Goal: Transaction & Acquisition: Purchase product/service

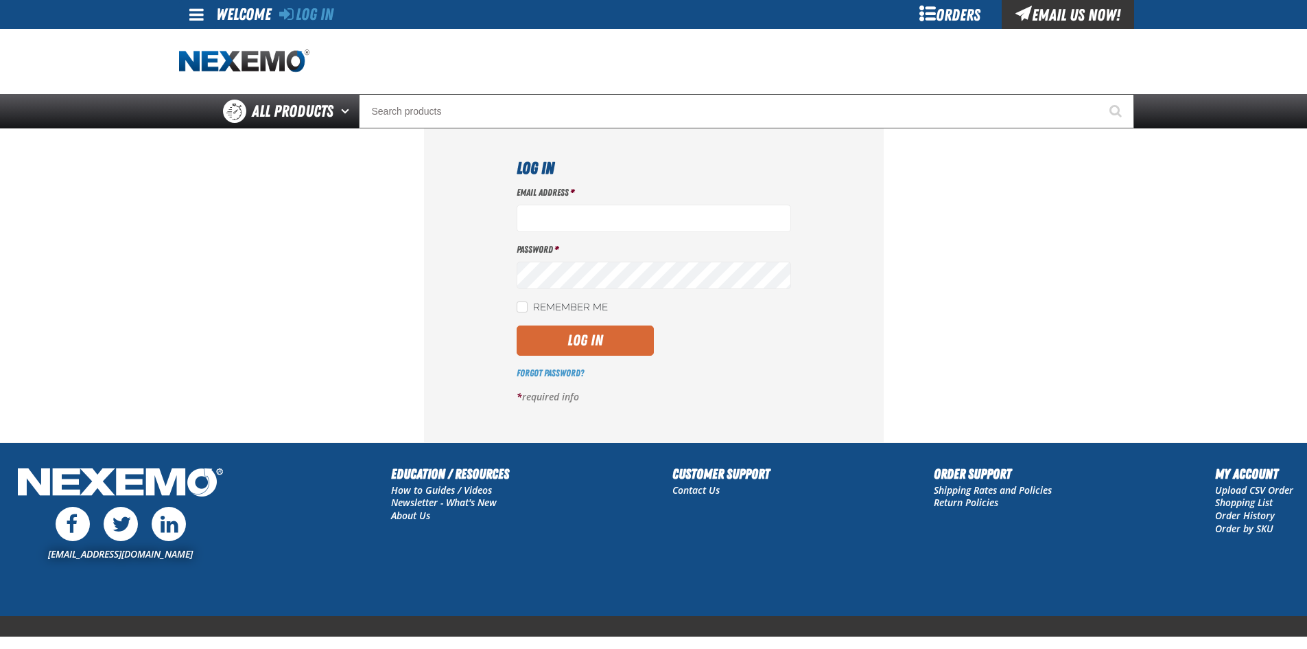
type input "sflanigan03@vtaig.com"
click at [587, 340] on button "Log In" at bounding box center [585, 340] width 137 height 30
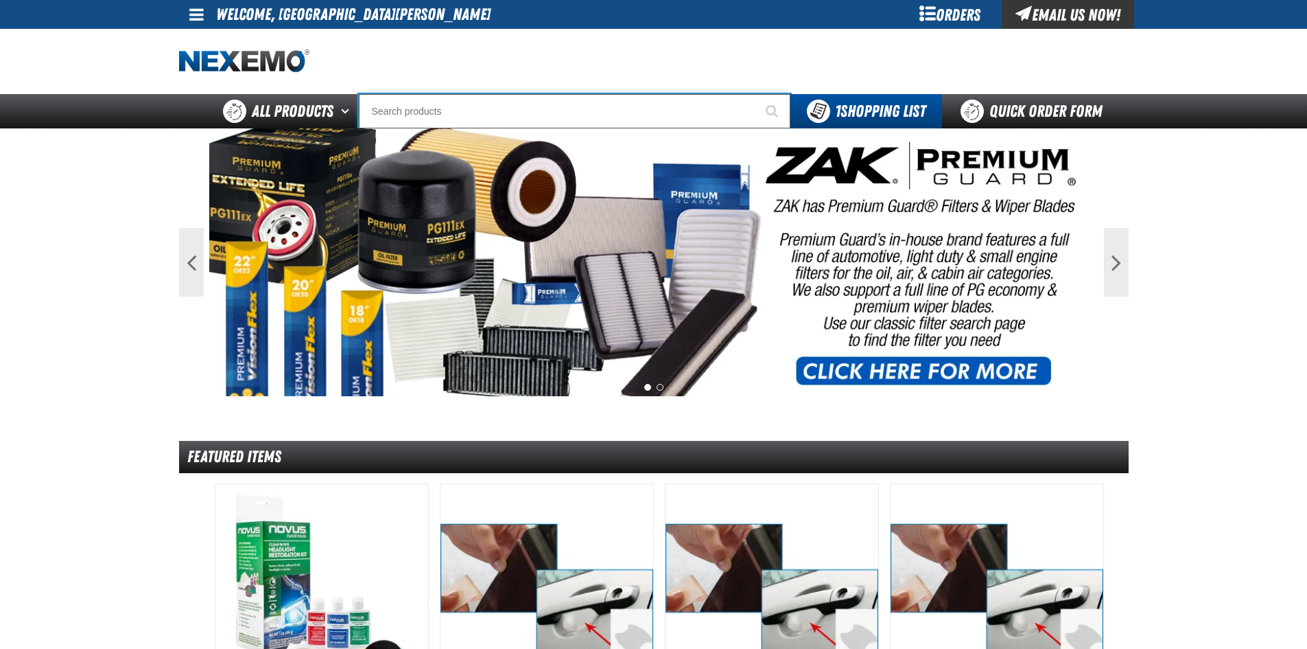
click at [670, 108] on input "Search" at bounding box center [575, 111] width 432 height 34
click at [946, 13] on div "Orders" at bounding box center [950, 14] width 103 height 29
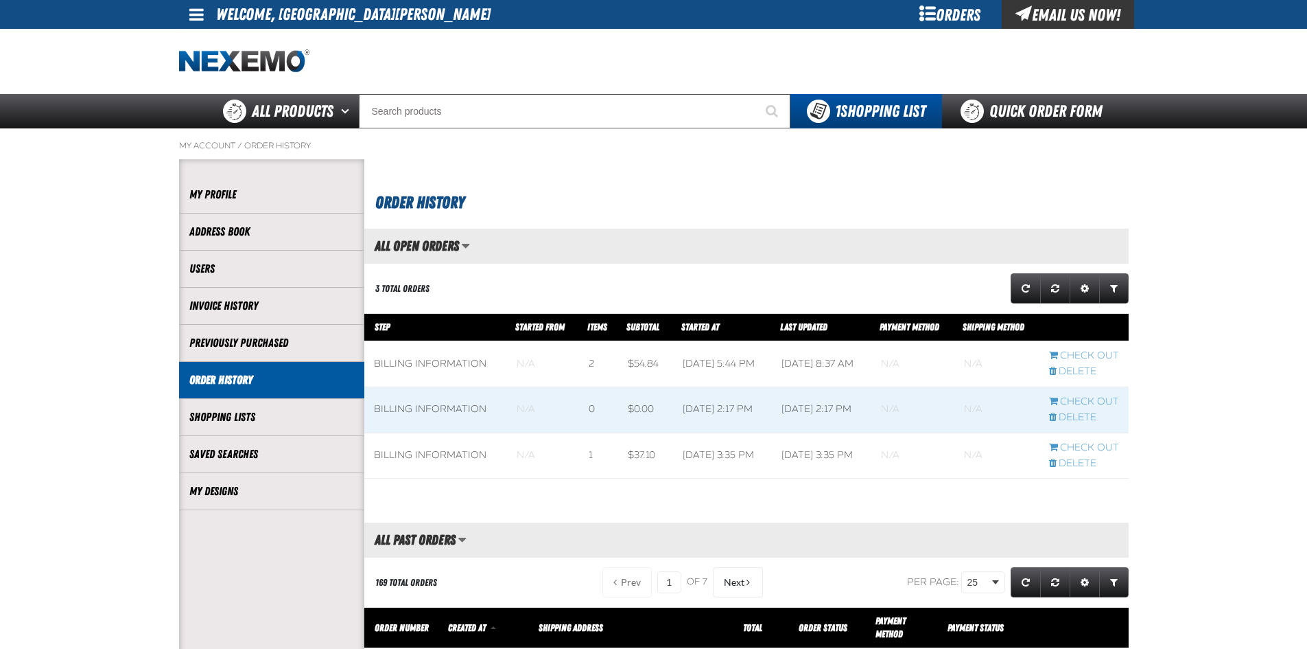
scroll to position [1, 1]
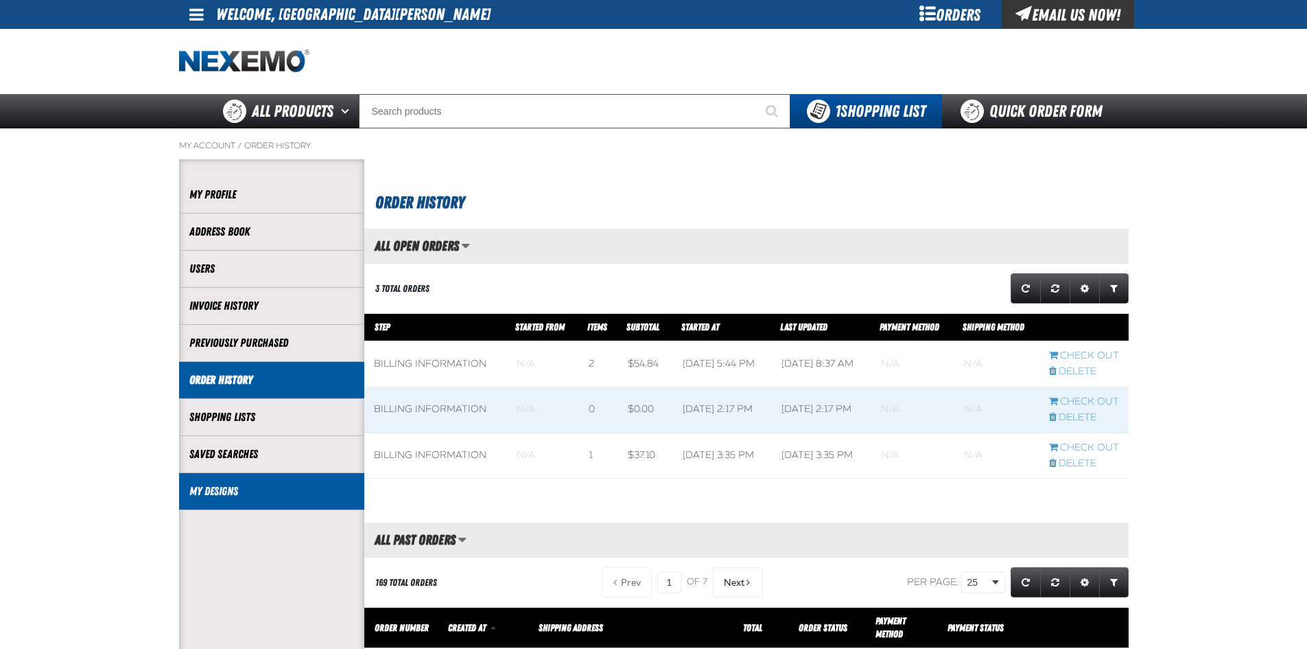
click at [255, 487] on link "My Designs" at bounding box center [271, 491] width 165 height 16
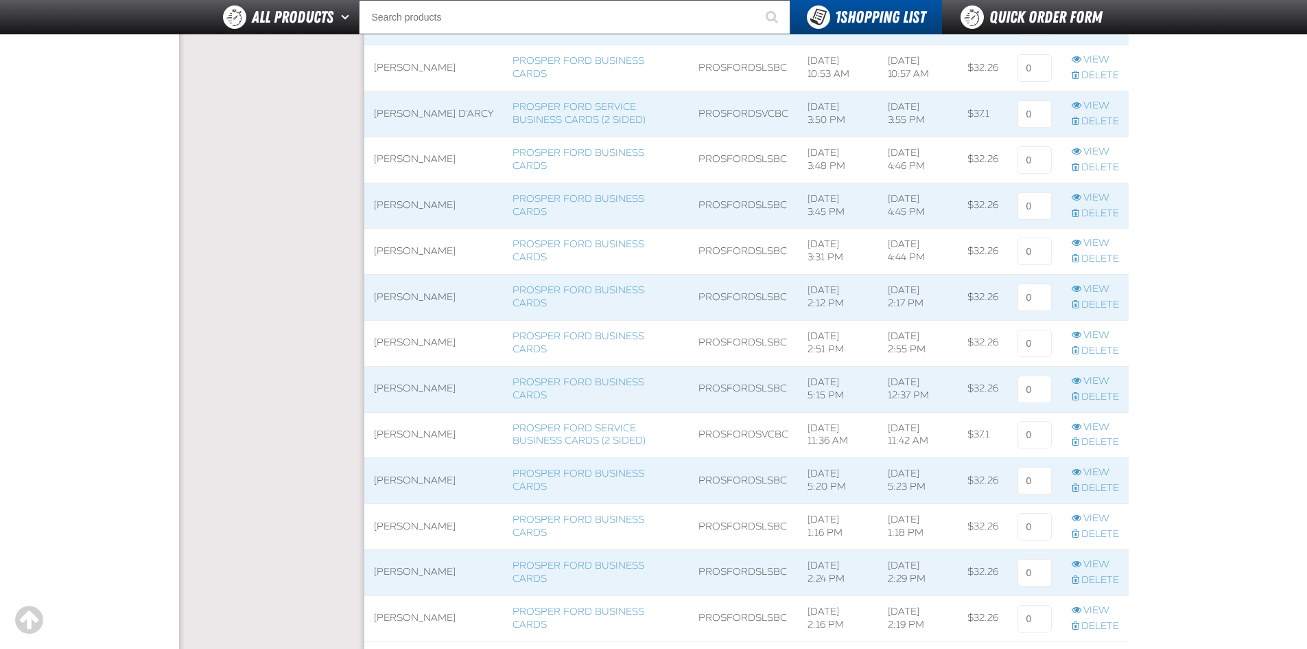
scroll to position [824, 0]
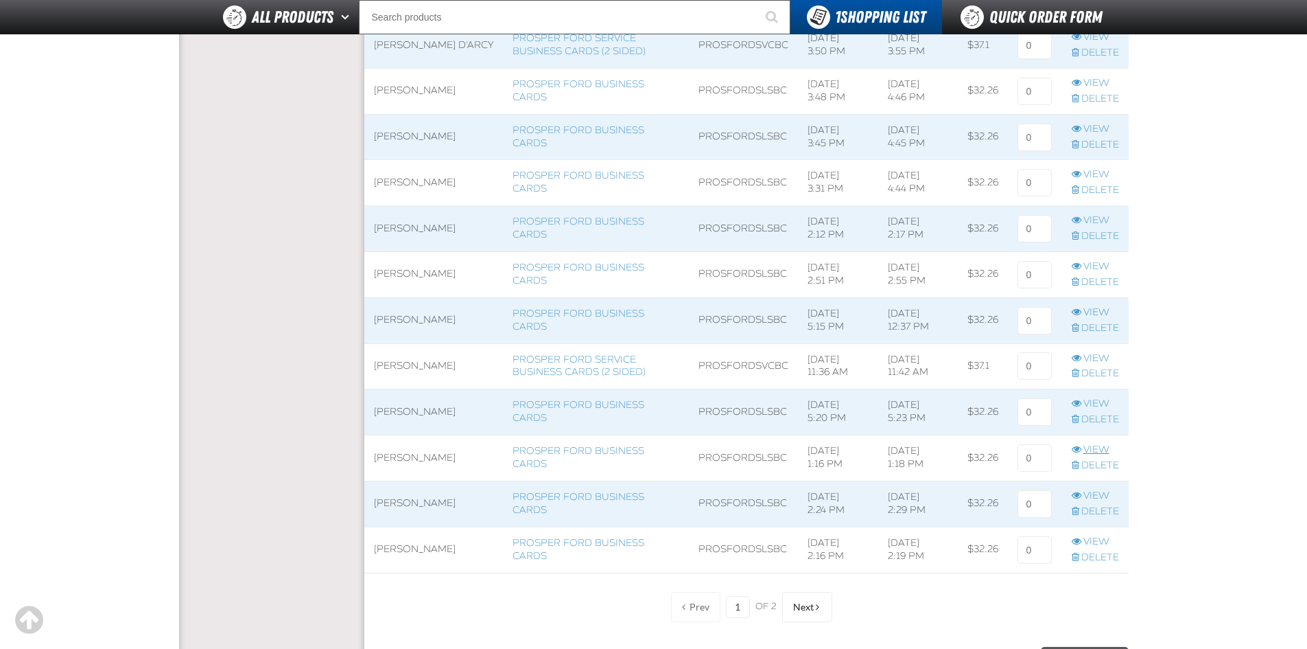
click at [1086, 450] on link "View" at bounding box center [1095, 449] width 47 height 13
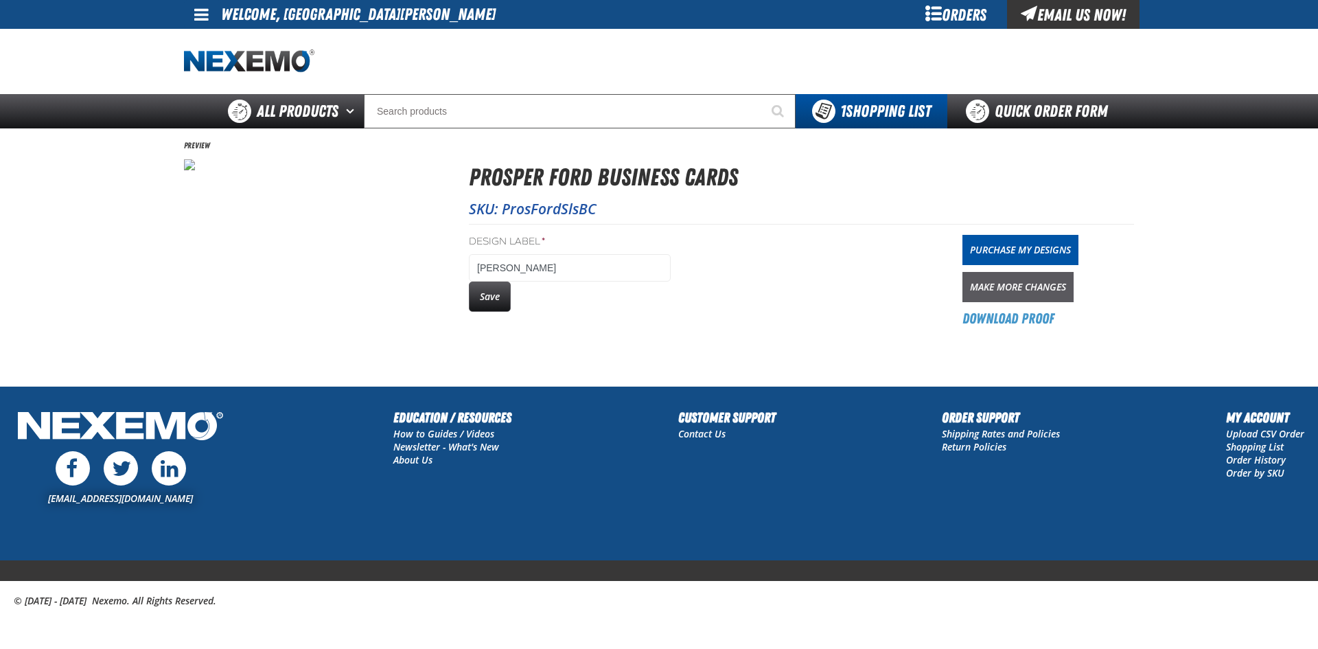
click at [985, 286] on link "Make More Changes" at bounding box center [1017, 287] width 111 height 30
click at [1006, 322] on link "Download Proof" at bounding box center [1008, 318] width 92 height 19
click at [1003, 254] on link "Purchase My Designs" at bounding box center [1020, 250] width 116 height 30
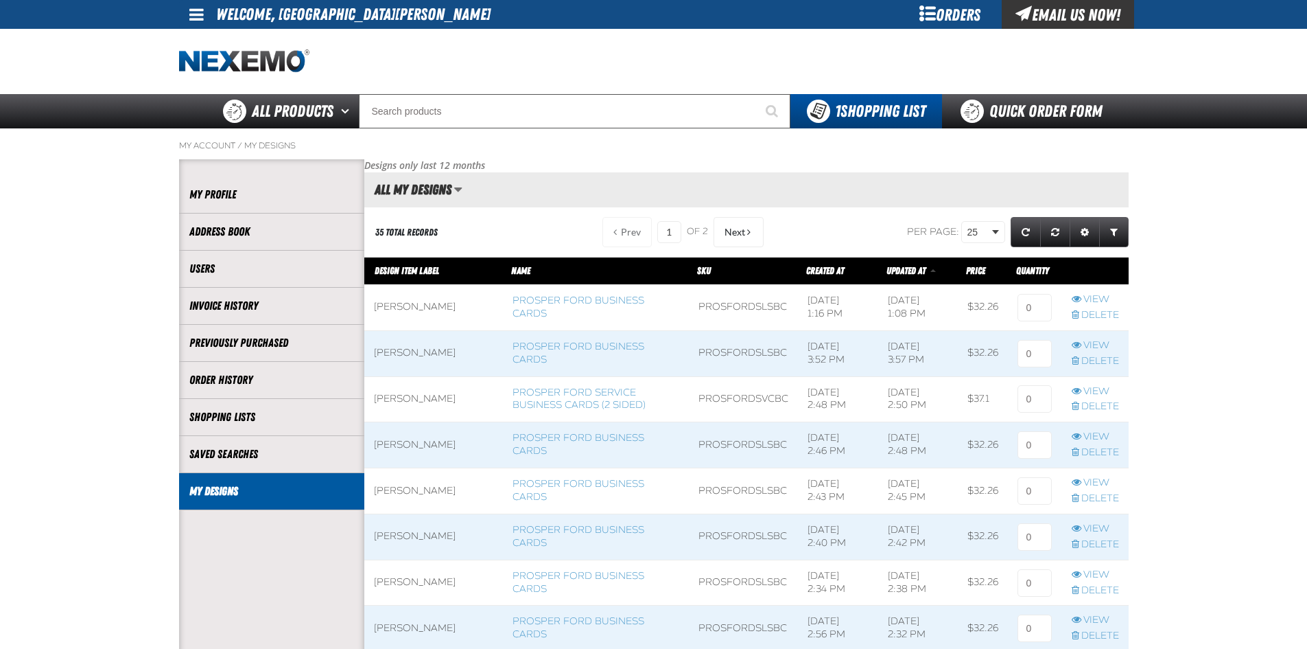
scroll to position [1, 1]
drag, startPoint x: 1033, startPoint y: 311, endPoint x: 973, endPoint y: 288, distance: 64.1
click at [972, 296] on tr "KYLE ANDREWS Prosper Ford Business Cards ProsFordSlsBC 3/10/2025, 1:16 PM 9/25/…" at bounding box center [746, 307] width 765 height 46
type input "1"
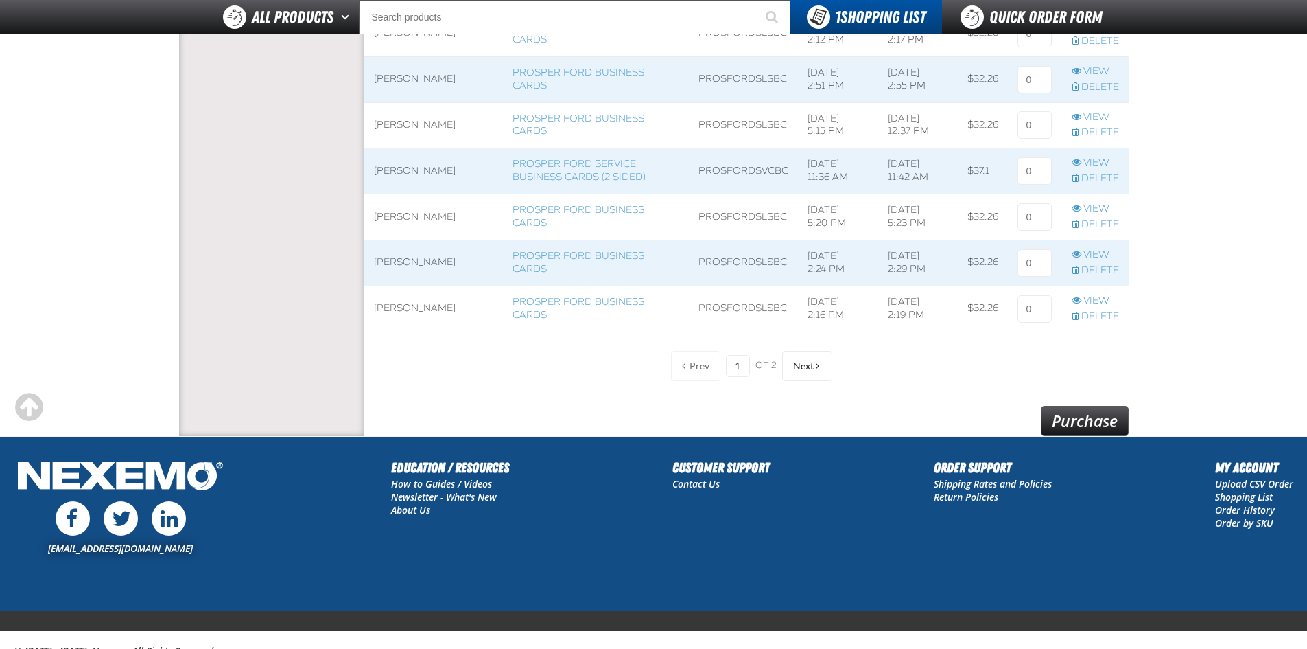
scroll to position [1098, 0]
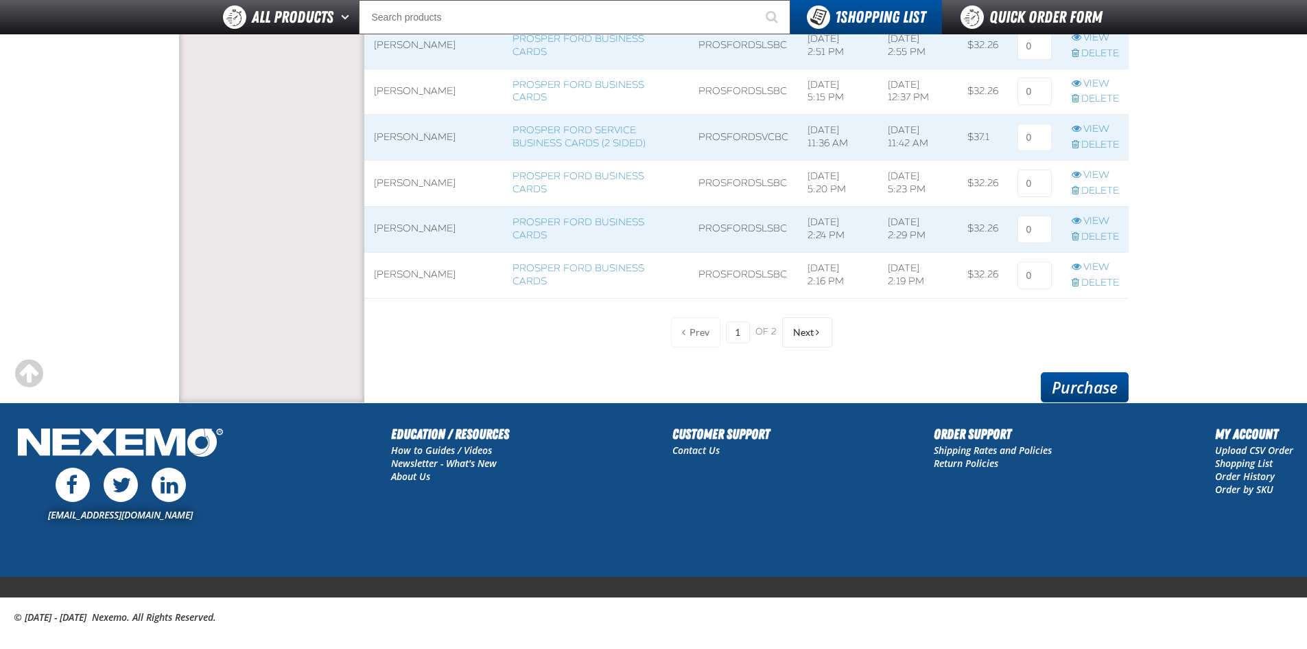
click at [1095, 386] on link "Purchase" at bounding box center [1085, 387] width 88 height 30
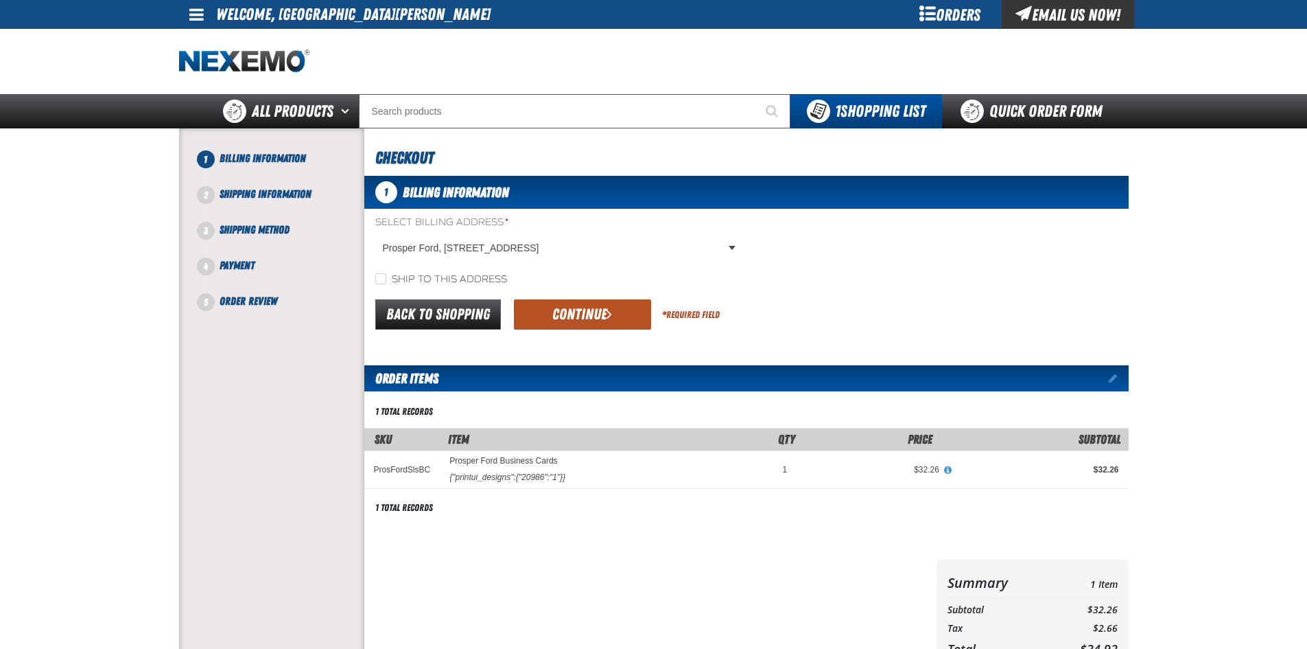
click at [573, 319] on button "Continue" at bounding box center [582, 314] width 137 height 30
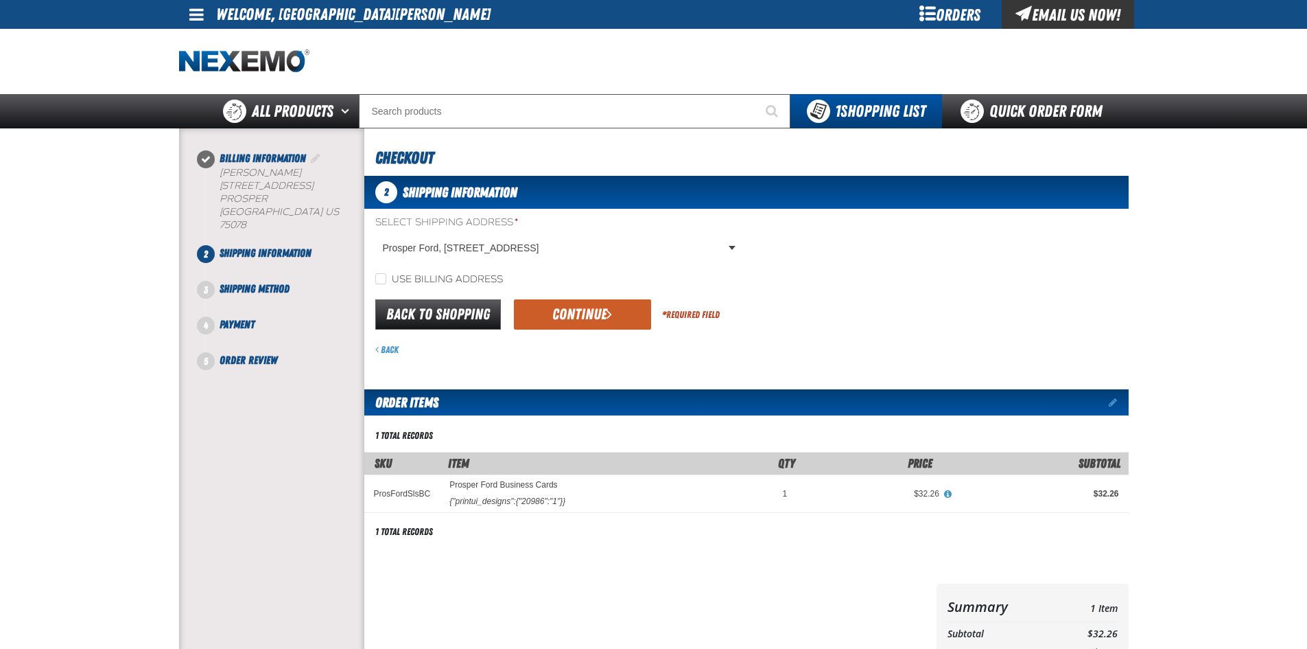
click at [573, 319] on button "Continue" at bounding box center [582, 314] width 137 height 30
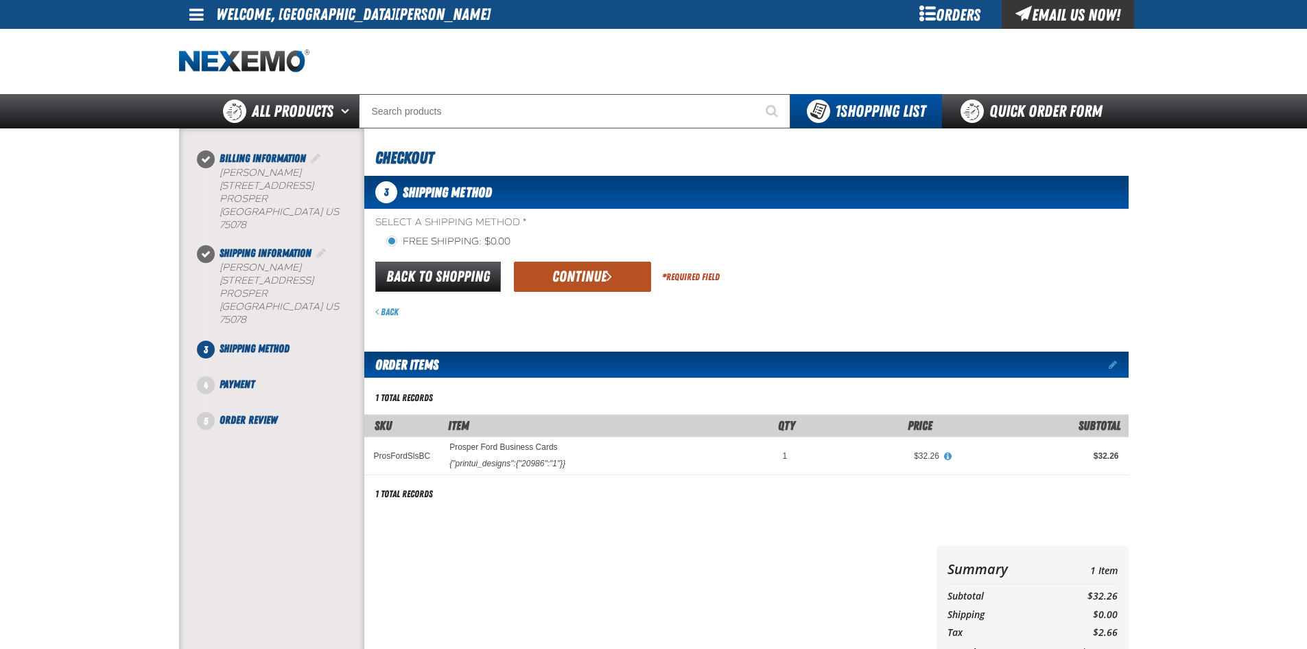
click at [557, 272] on button "Continue" at bounding box center [582, 276] width 137 height 30
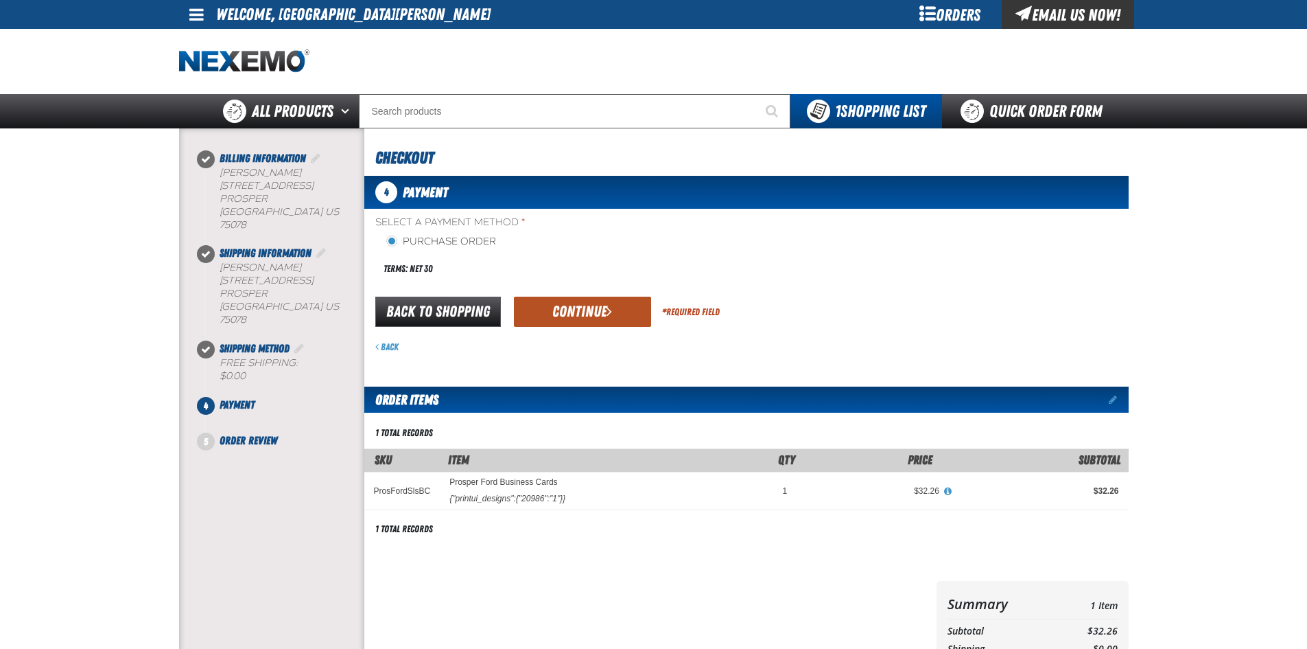
click at [563, 309] on button "Continue" at bounding box center [582, 311] width 137 height 30
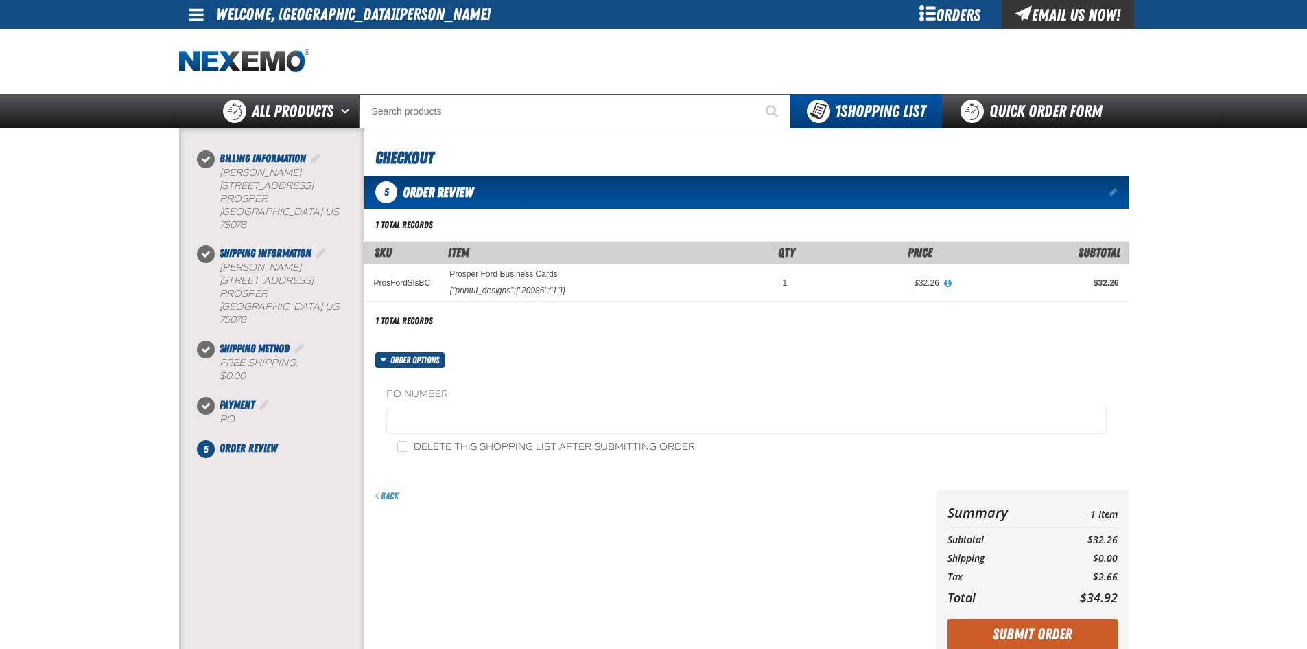
drag, startPoint x: 1084, startPoint y: 629, endPoint x: 1072, endPoint y: 622, distance: 13.8
click at [1082, 646] on button "Submit Order" at bounding box center [1033, 634] width 170 height 30
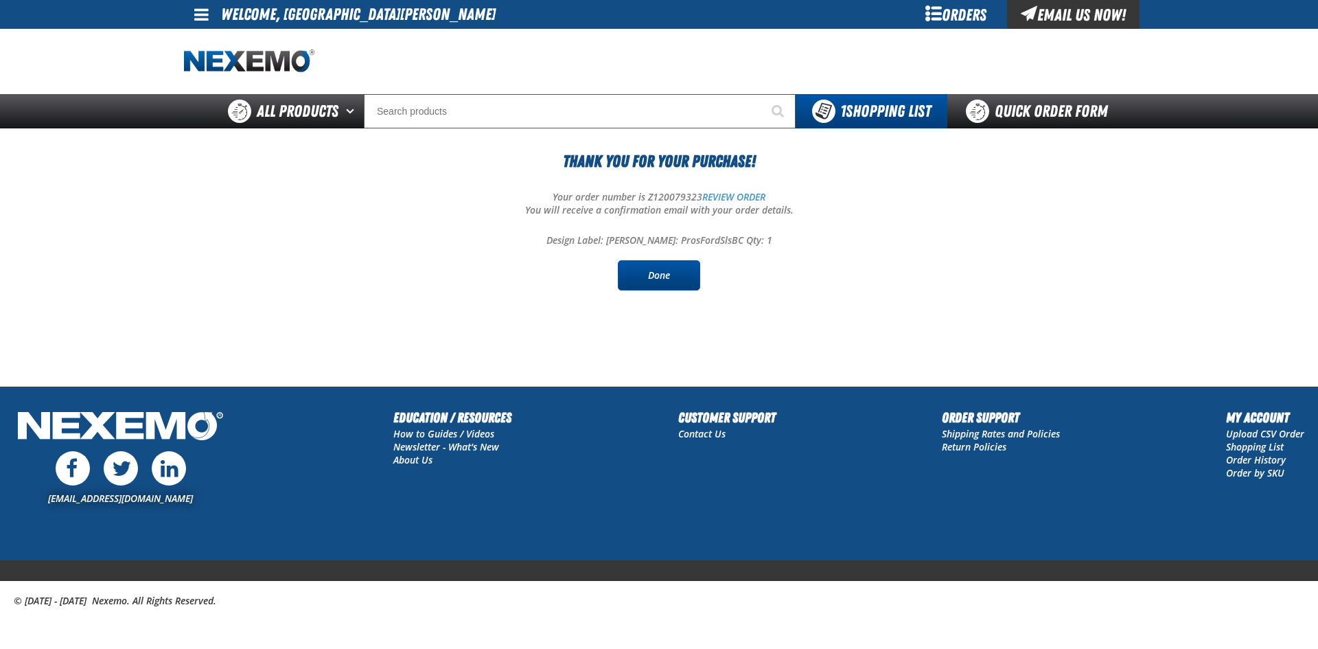
click at [677, 272] on link "Done" at bounding box center [659, 275] width 82 height 30
